Goal: Task Accomplishment & Management: Manage account settings

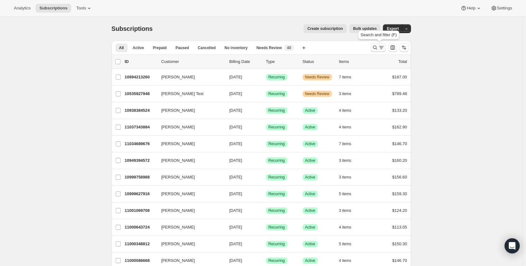
click at [373, 47] on button "Search and filter results" at bounding box center [377, 47] width 15 height 9
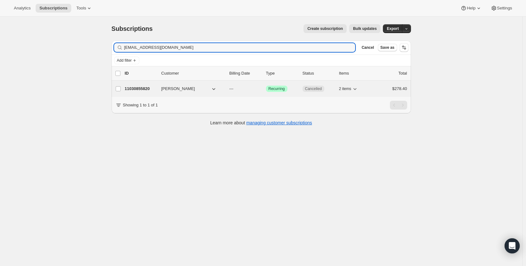
type input "[EMAIL_ADDRESS][DOMAIN_NAME]"
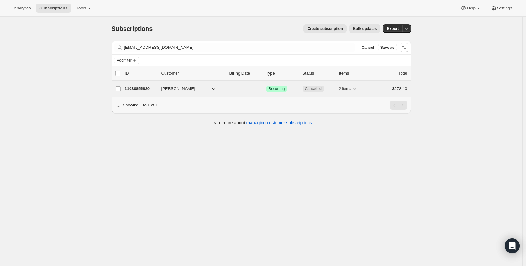
click at [140, 90] on p "11030855820" at bounding box center [140, 89] width 31 height 6
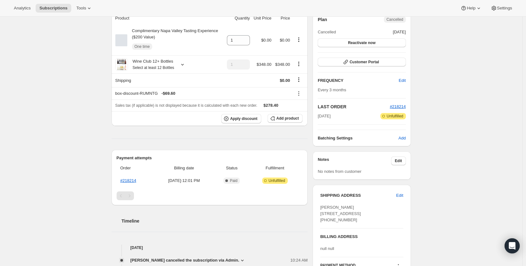
scroll to position [64, 0]
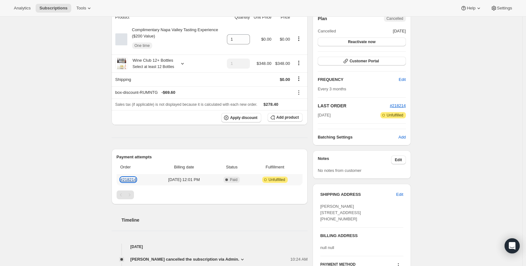
click at [133, 179] on link "#218214" at bounding box center [128, 179] width 16 height 5
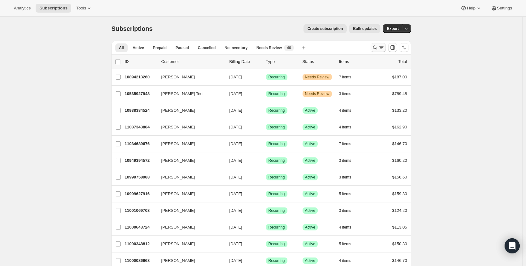
click at [378, 45] on icon "Search and filter results" at bounding box center [375, 47] width 6 height 6
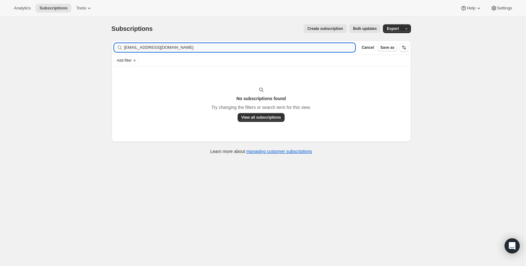
click at [168, 46] on input "sherryannmadl@gmail.com" at bounding box center [239, 47] width 231 height 9
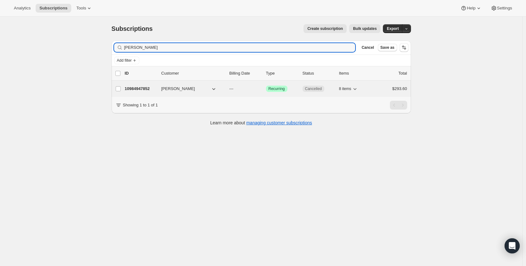
type input "sherry madl"
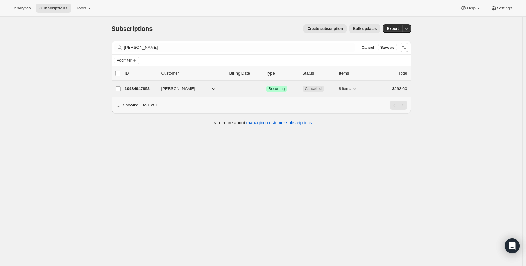
click at [147, 88] on p "10984947852" at bounding box center [140, 89] width 31 height 6
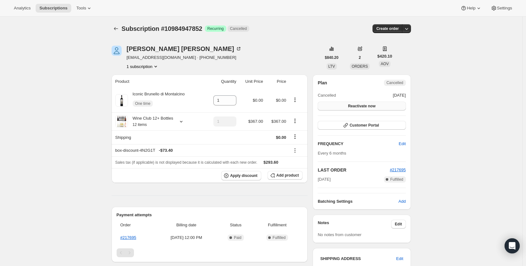
click at [381, 106] on button "Reactivate now" at bounding box center [361, 106] width 88 height 9
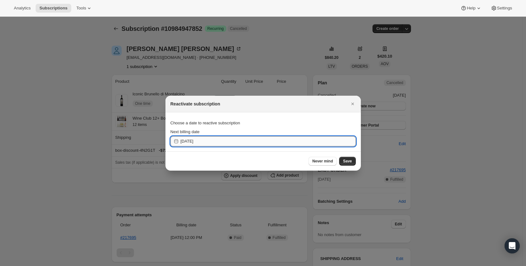
click at [305, 143] on input "2025-09-24" at bounding box center [267, 141] width 175 height 10
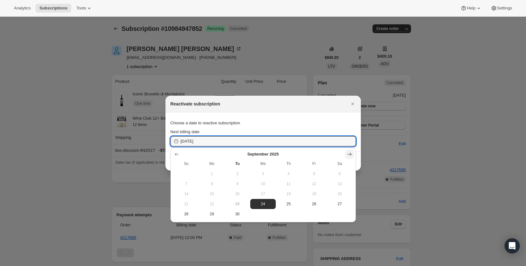
click at [345, 157] on button "Show next month, October 2025" at bounding box center [349, 154] width 9 height 9
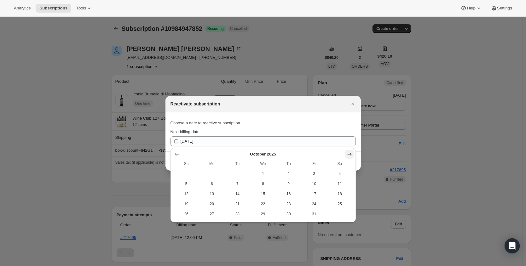
click at [346, 154] on icon "Show next month, November 2025" at bounding box center [349, 154] width 6 height 6
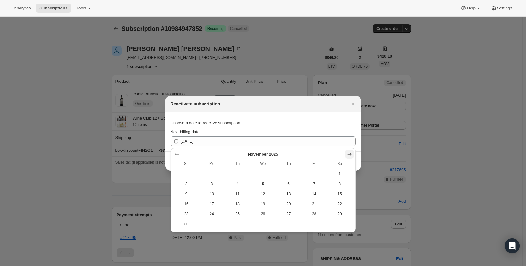
click at [348, 154] on icon "Show next month, December 2025" at bounding box center [349, 154] width 6 height 6
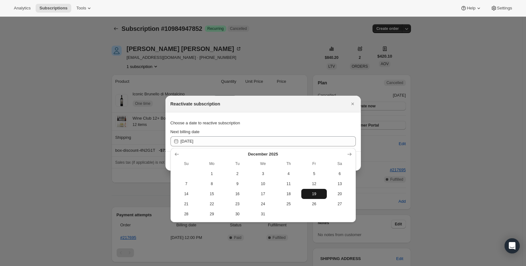
click at [307, 194] on span "19" at bounding box center [314, 193] width 20 height 5
type input "2025-12-19"
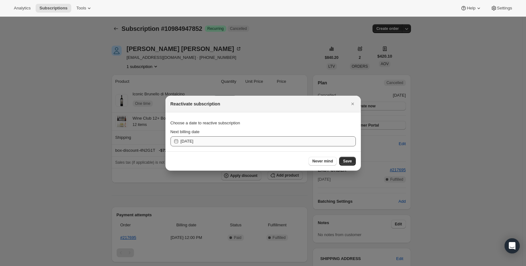
click at [343, 162] on span "Save" at bounding box center [347, 161] width 9 height 5
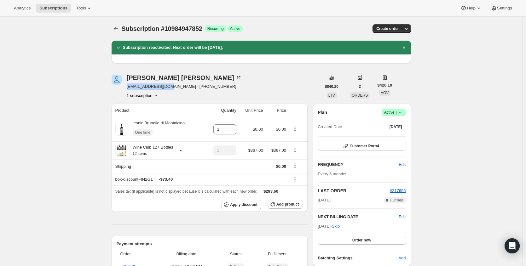
drag, startPoint x: 128, startPoint y: 88, endPoint x: 175, endPoint y: 88, distance: 47.6
click at [175, 88] on div "Sherry Madl mssam0606@gmail.com · +13862167076 1 subscription" at bounding box center [215, 87] width 209 height 24
copy span "mssam0606@gmail.com"
